Goal: Download file/media

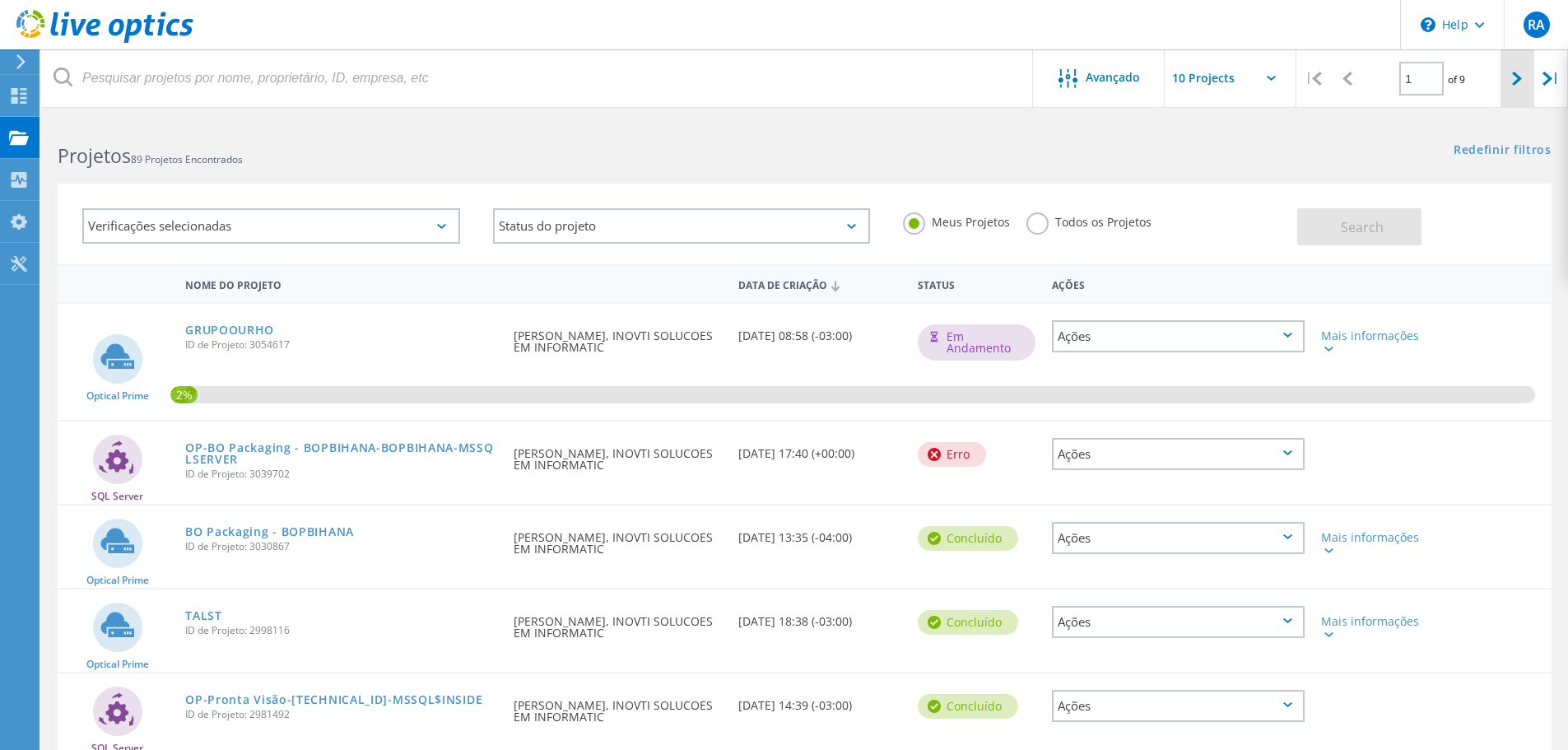
click at [1520, 79] on icon at bounding box center [1517, 78] width 10 height 14
type input "2"
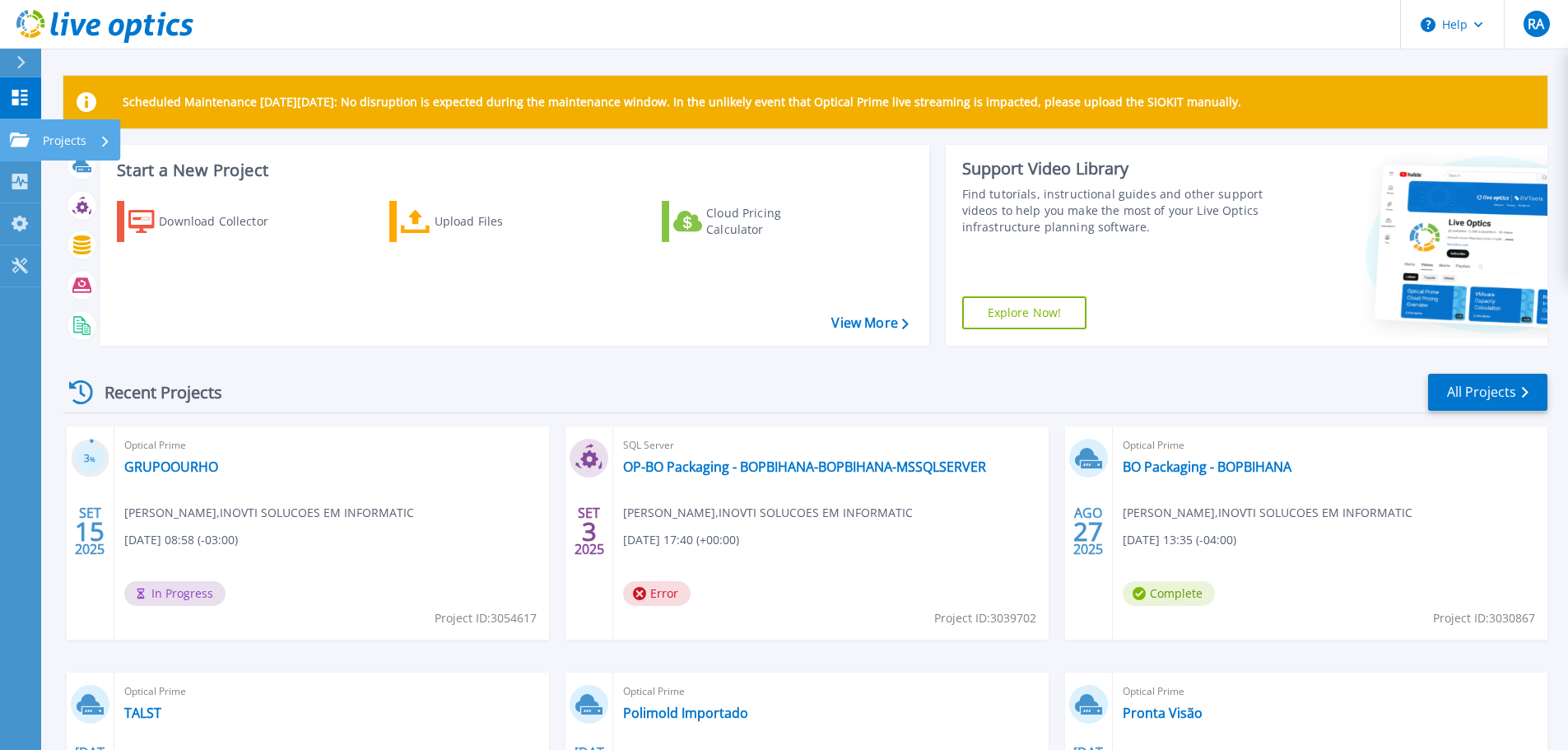
click at [44, 139] on p "Projects" at bounding box center [64, 140] width 44 height 43
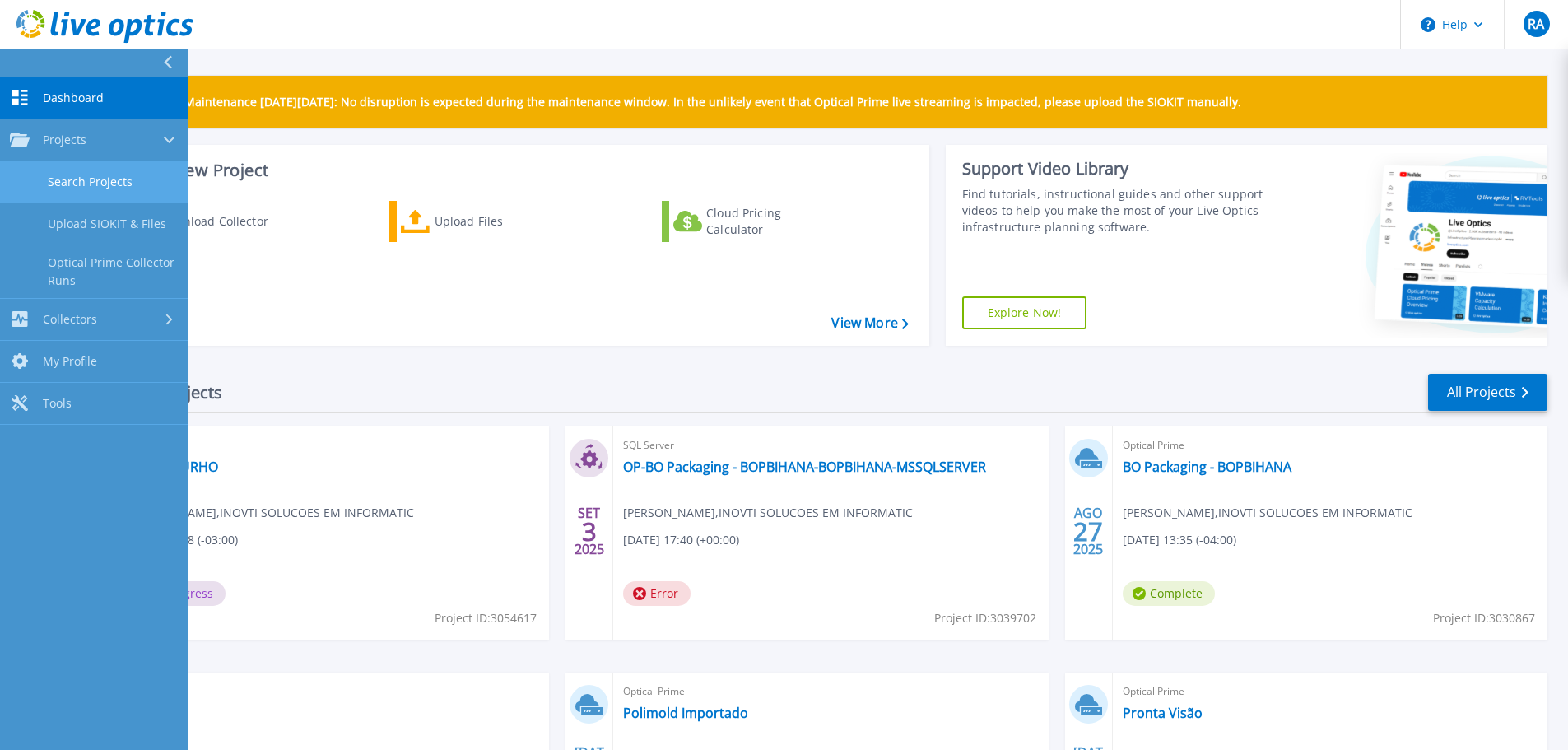
click at [134, 183] on link "Search Projects" at bounding box center [94, 182] width 188 height 42
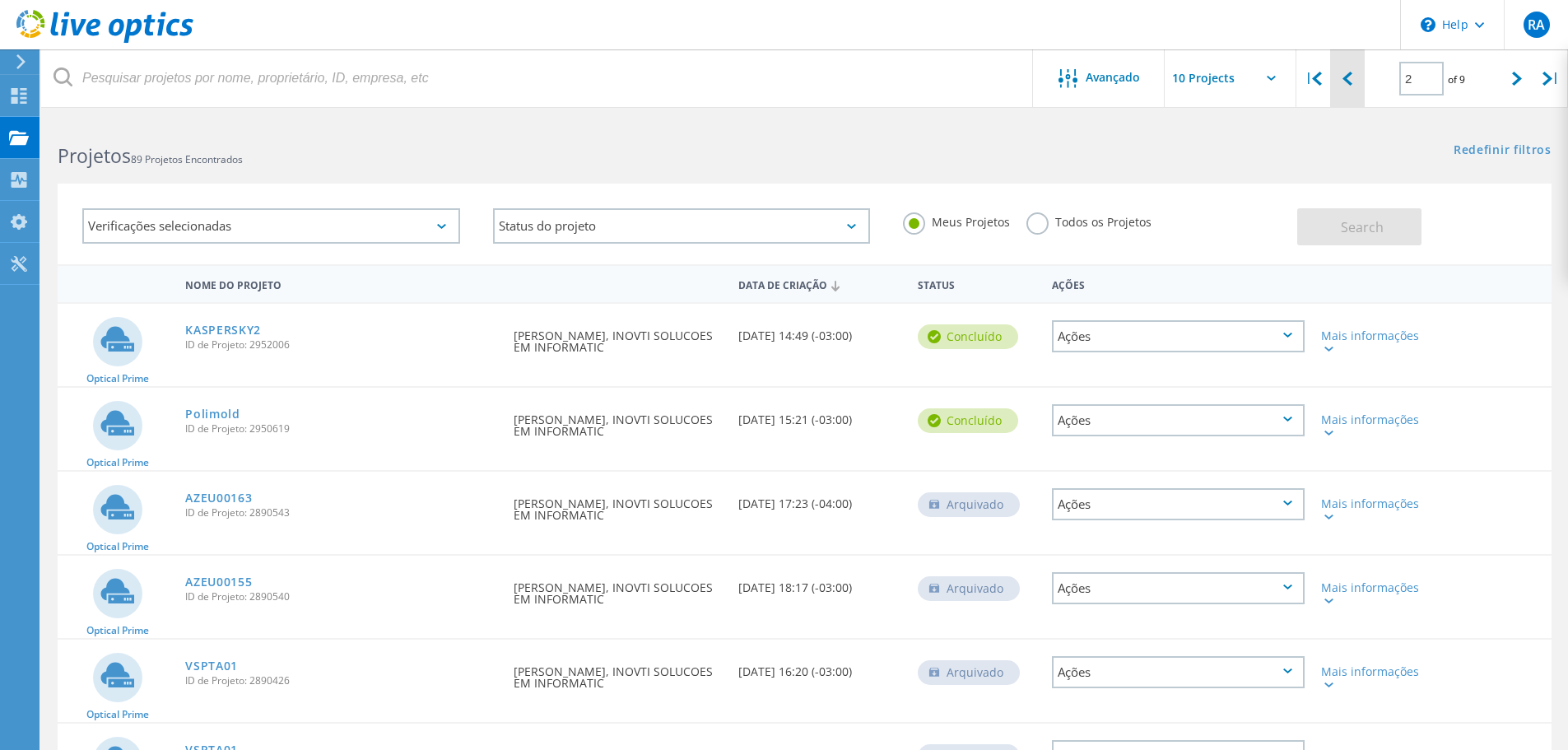
click at [1347, 72] on icon at bounding box center [1347, 78] width 10 height 14
type input "1"
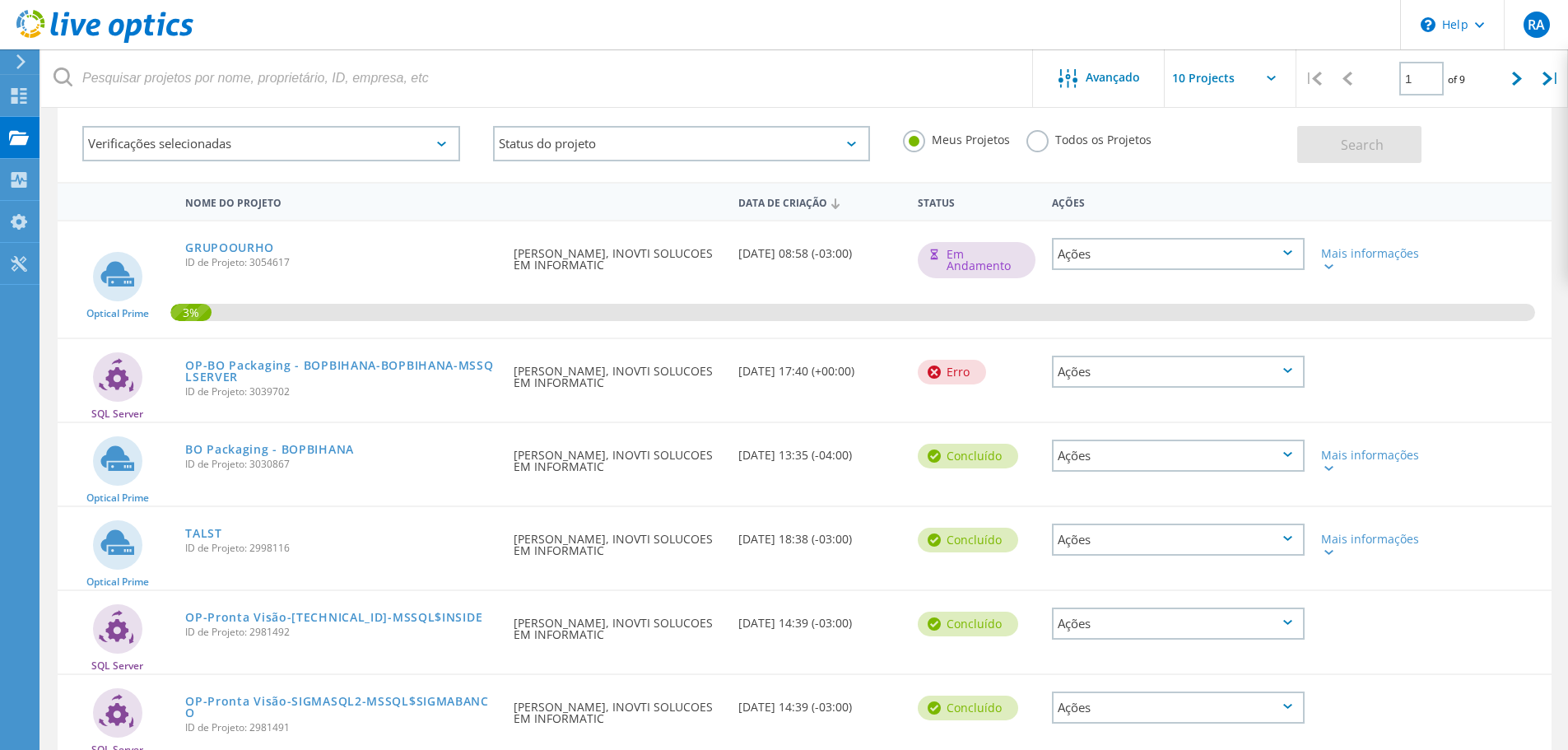
scroll to position [164, 0]
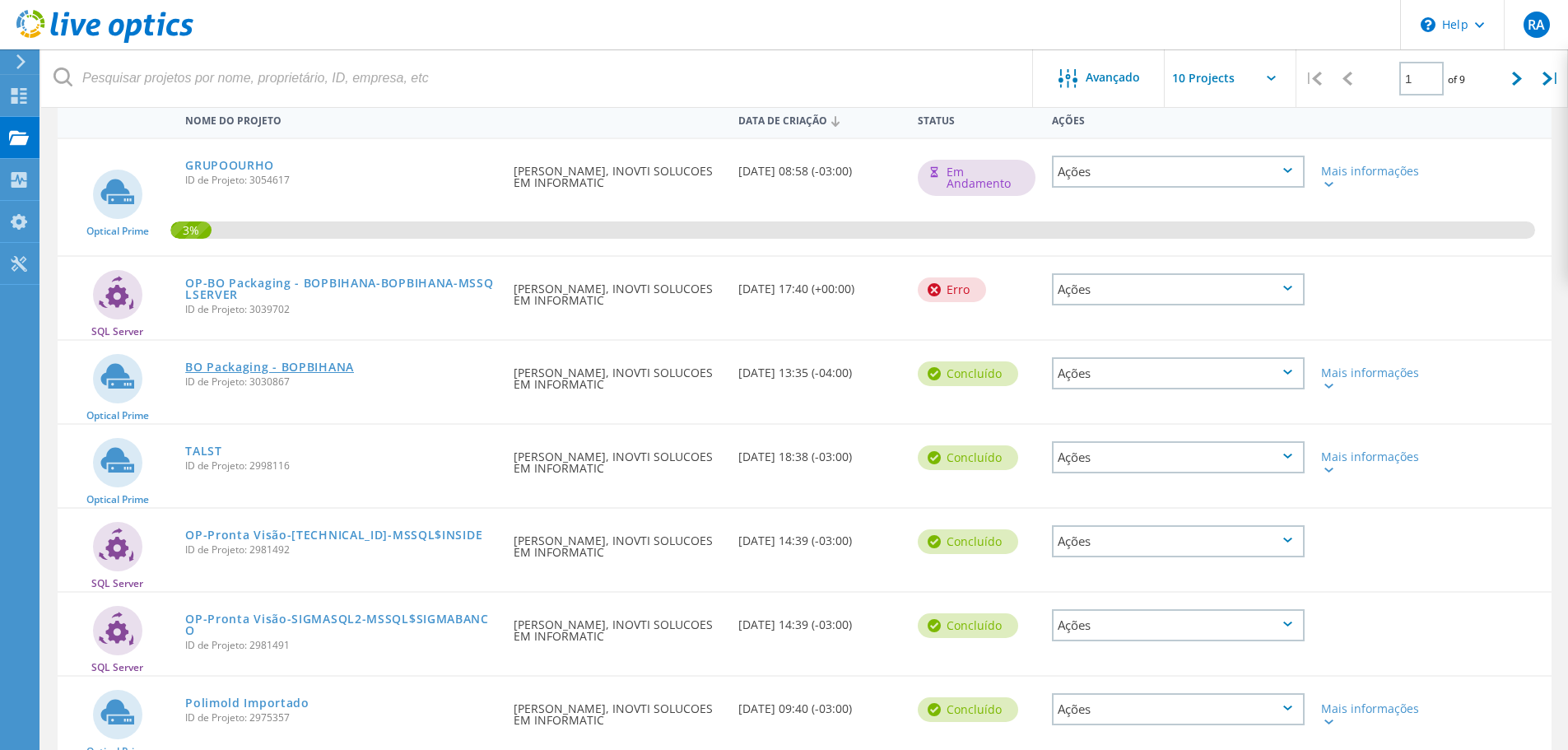
click at [337, 363] on link "BO Packaging - BOPBIHANA" at bounding box center [269, 367] width 169 height 11
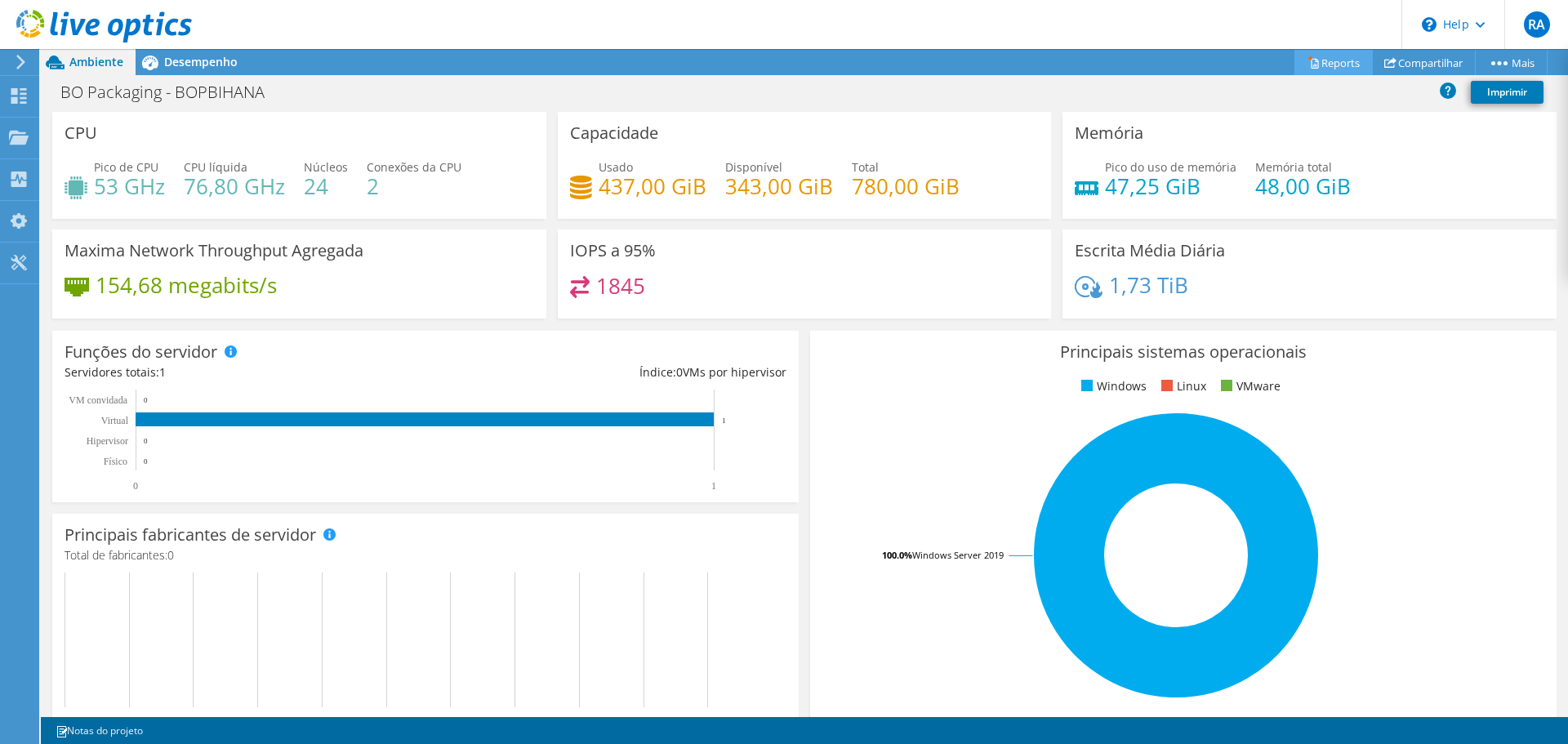
click at [1337, 59] on link "Reports" at bounding box center [1333, 62] width 78 height 25
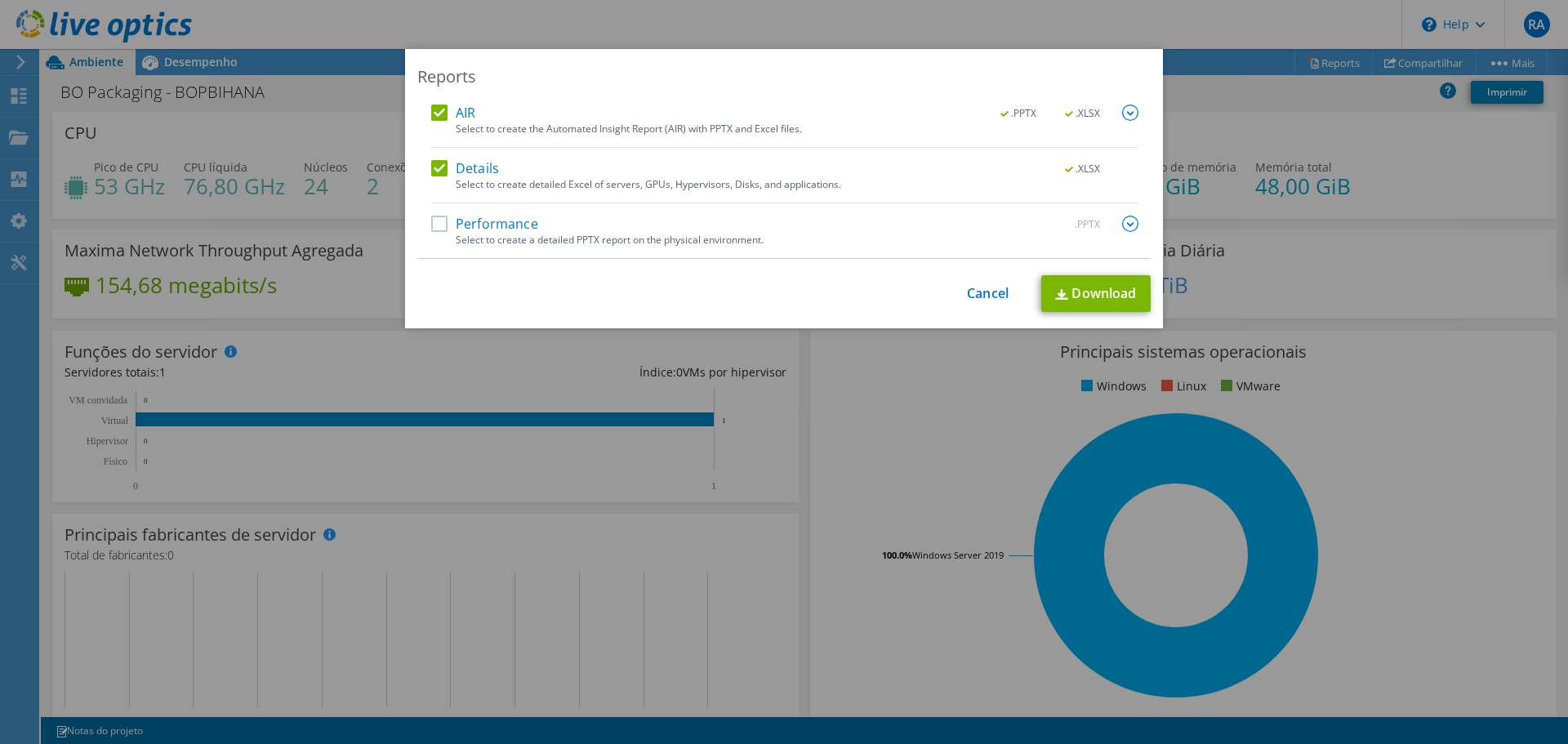
click at [444, 106] on label "AIR" at bounding box center [454, 112] width 44 height 17
click at [0, 0] on input "AIR" at bounding box center [0, 0] width 0 height 0
click at [1075, 290] on link "Download" at bounding box center [1096, 294] width 110 height 37
click at [993, 298] on link "Cancel" at bounding box center [987, 293] width 41 height 16
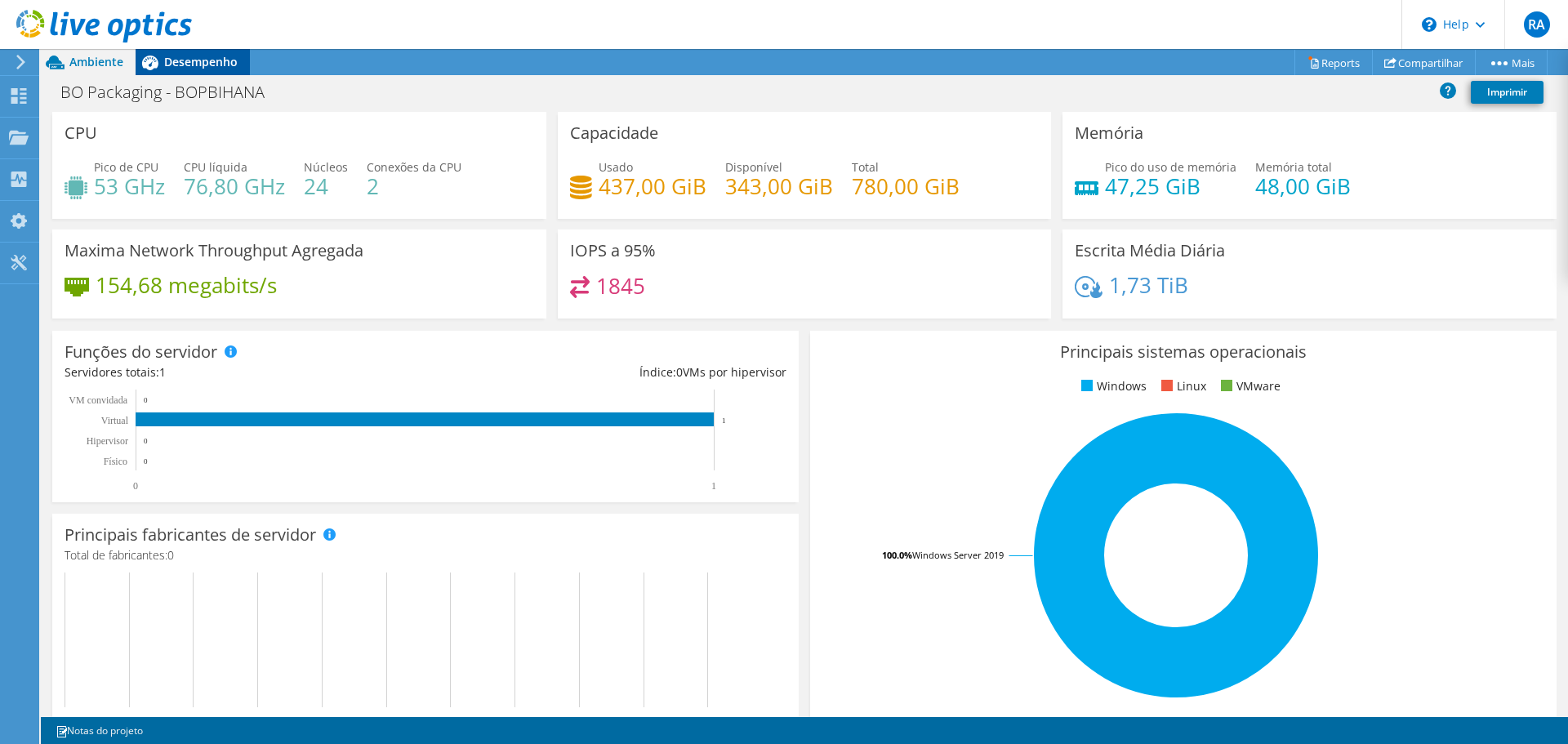
click at [226, 63] on span "Desempenho" at bounding box center [201, 61] width 74 height 16
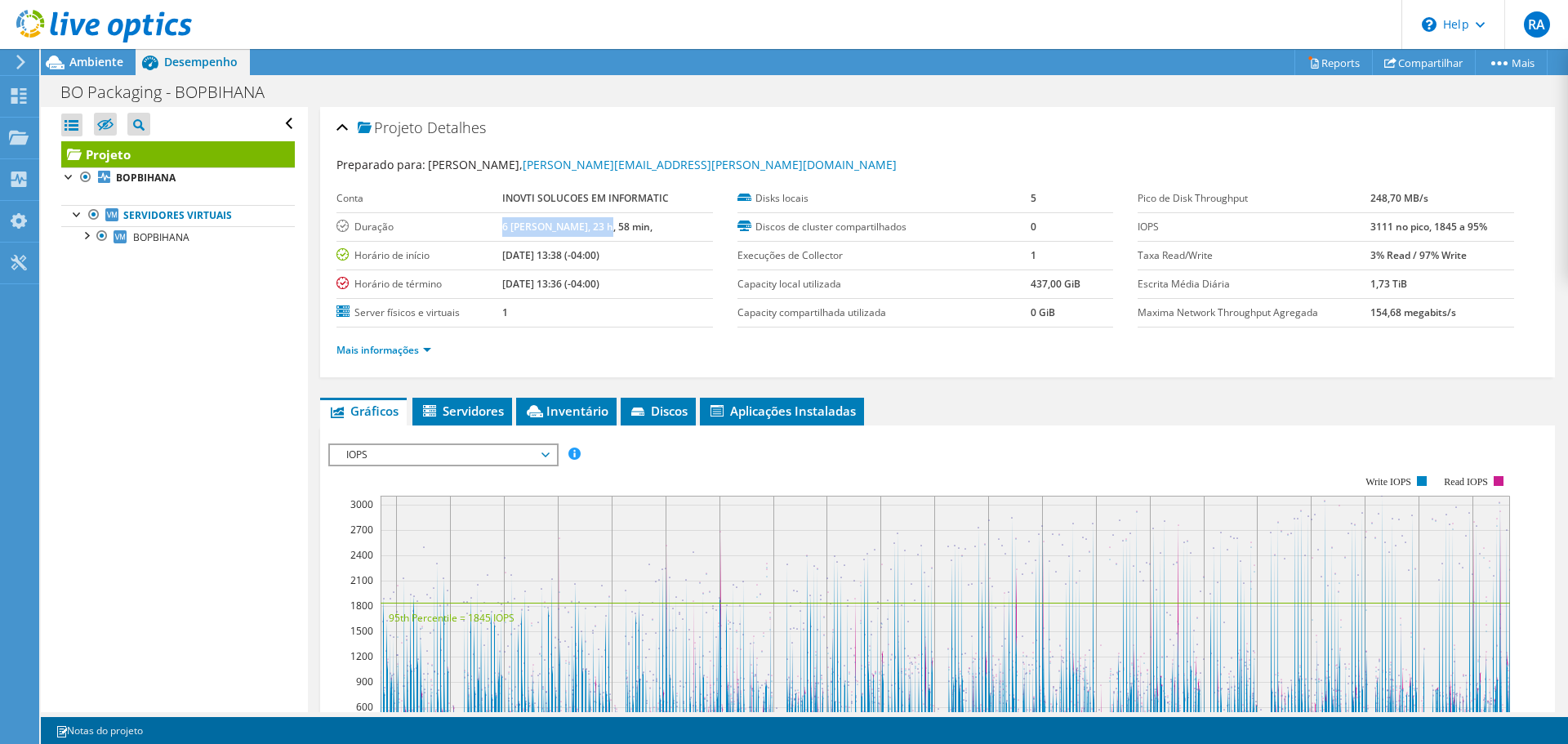
drag, startPoint x: 595, startPoint y: 226, endPoint x: 502, endPoint y: 226, distance: 93.0
click at [502, 226] on td "6 dias, 23 h, 58 min," at bounding box center [607, 226] width 210 height 29
click at [85, 68] on span "Ambiente" at bounding box center [96, 61] width 53 height 16
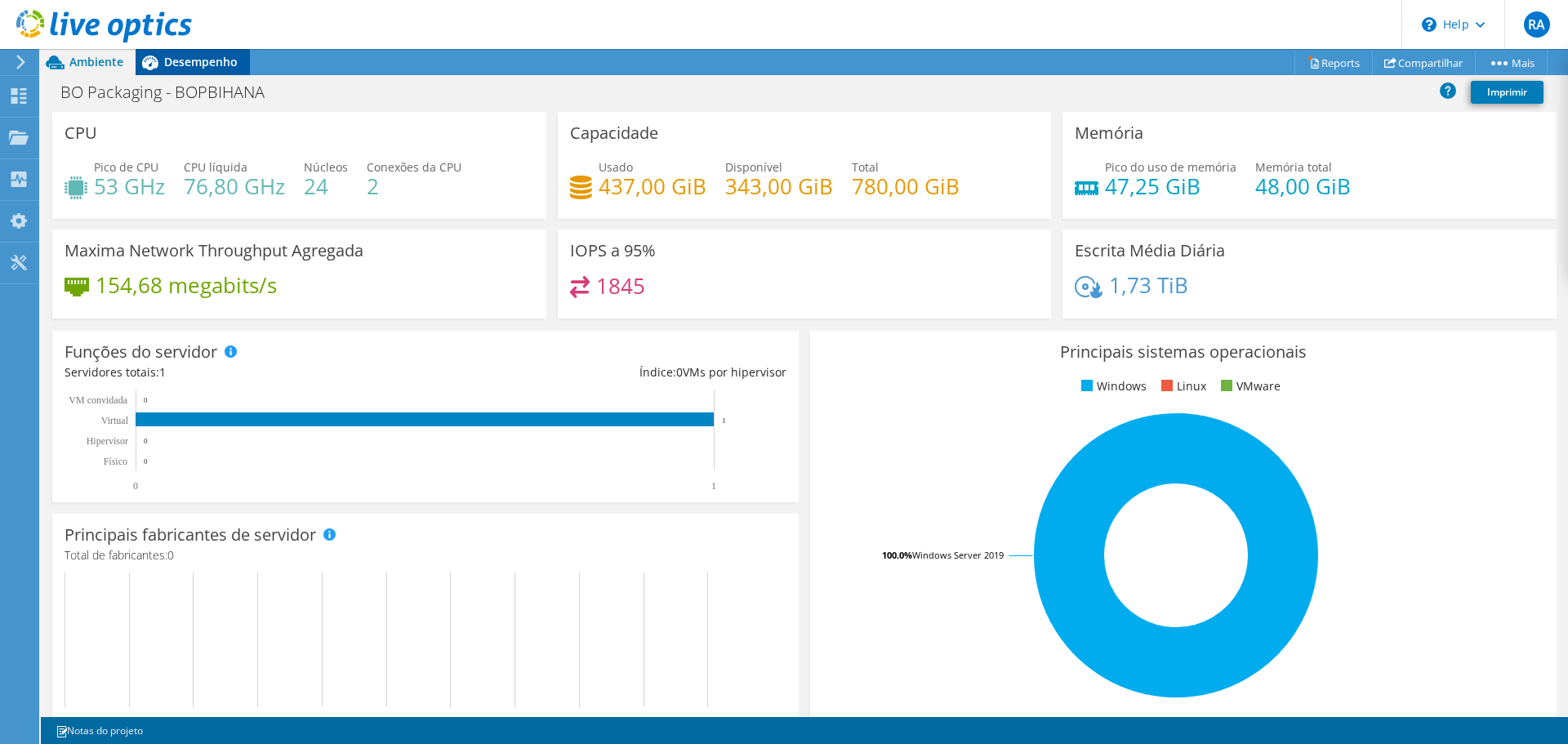
click at [191, 65] on span "Desempenho" at bounding box center [201, 61] width 74 height 16
